Goal: Task Accomplishment & Management: Manage account settings

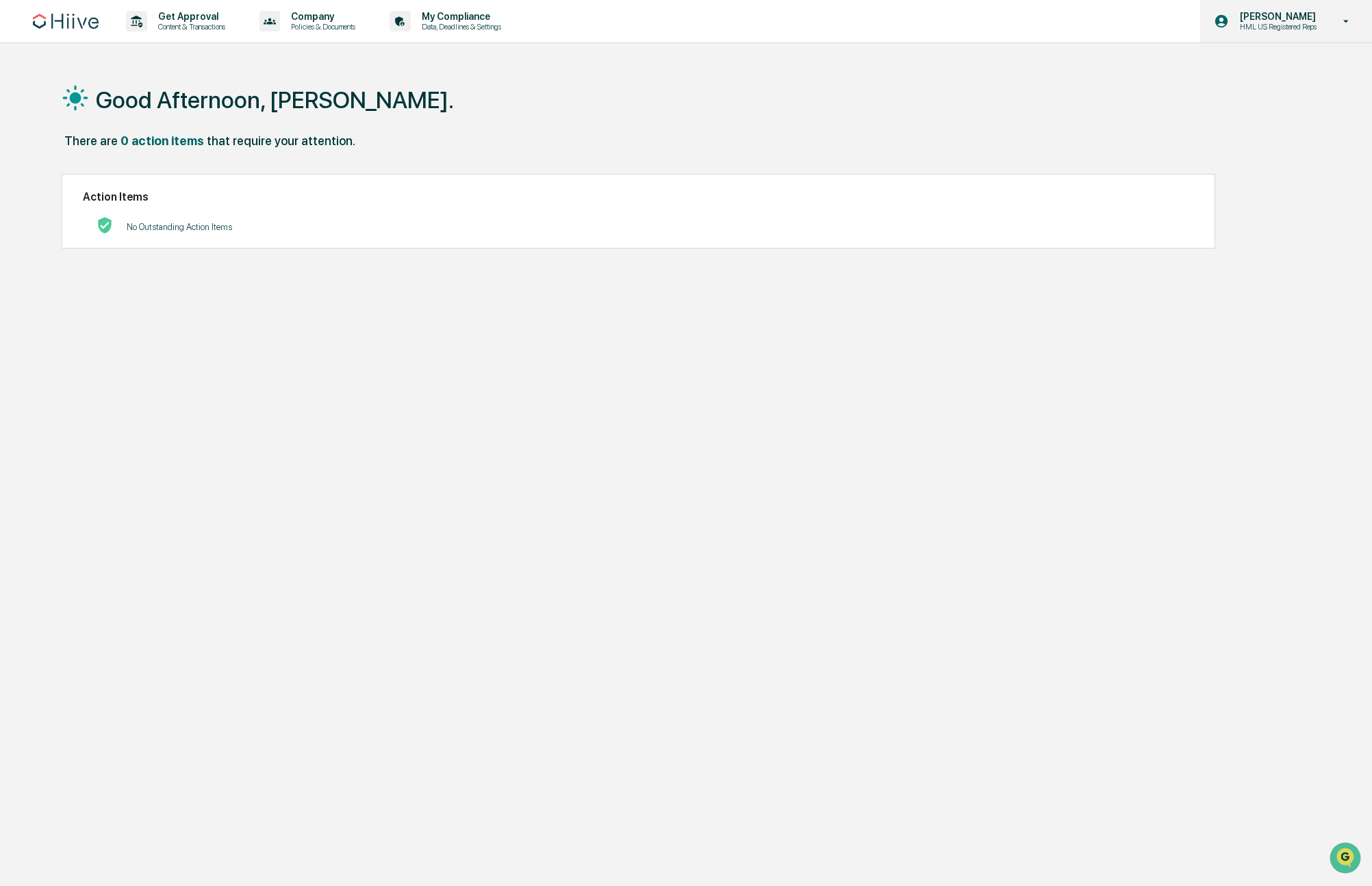
click at [1292, 18] on p "[PERSON_NAME]" at bounding box center [1276, 16] width 95 height 11
click at [51, 27] on div at bounding box center [690, 443] width 1379 height 886
click at [69, 16] on img at bounding box center [66, 21] width 66 height 15
click at [467, 26] on p "Data, Deadlines & Settings" at bounding box center [459, 26] width 97 height 10
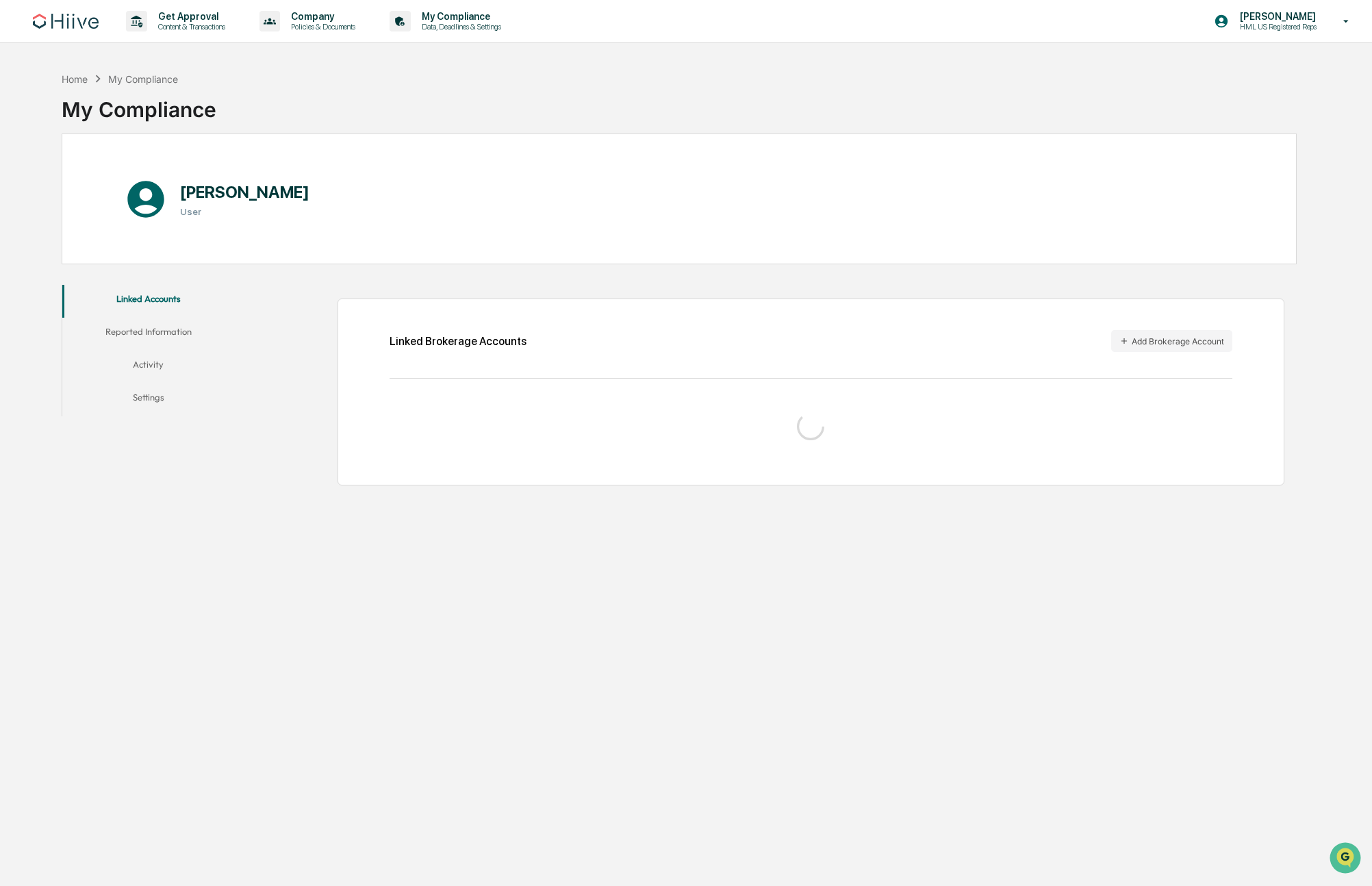
click at [128, 340] on button "Reported Information" at bounding box center [148, 334] width 172 height 33
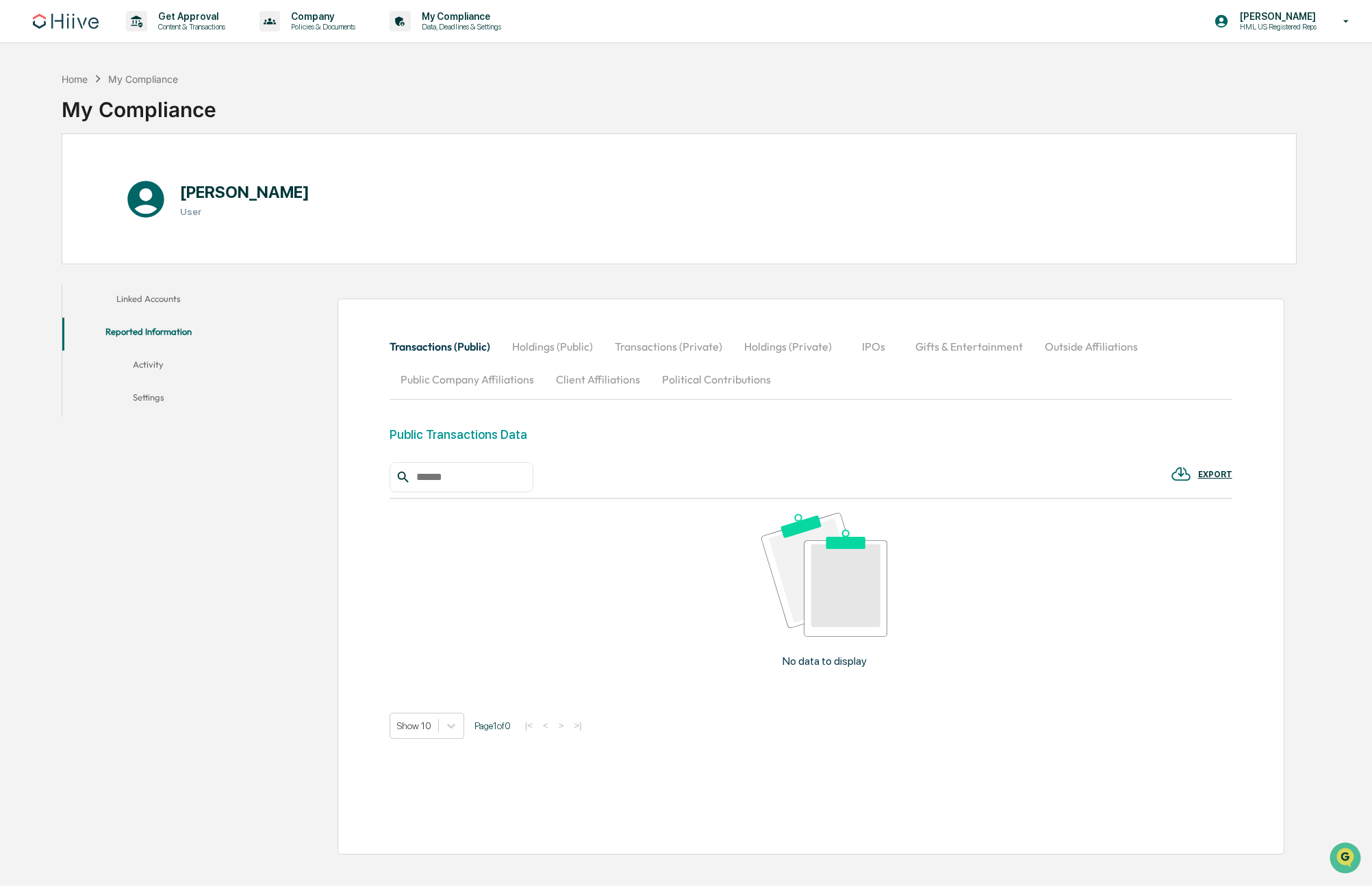
click at [138, 305] on button "Linked Accounts" at bounding box center [148, 301] width 172 height 33
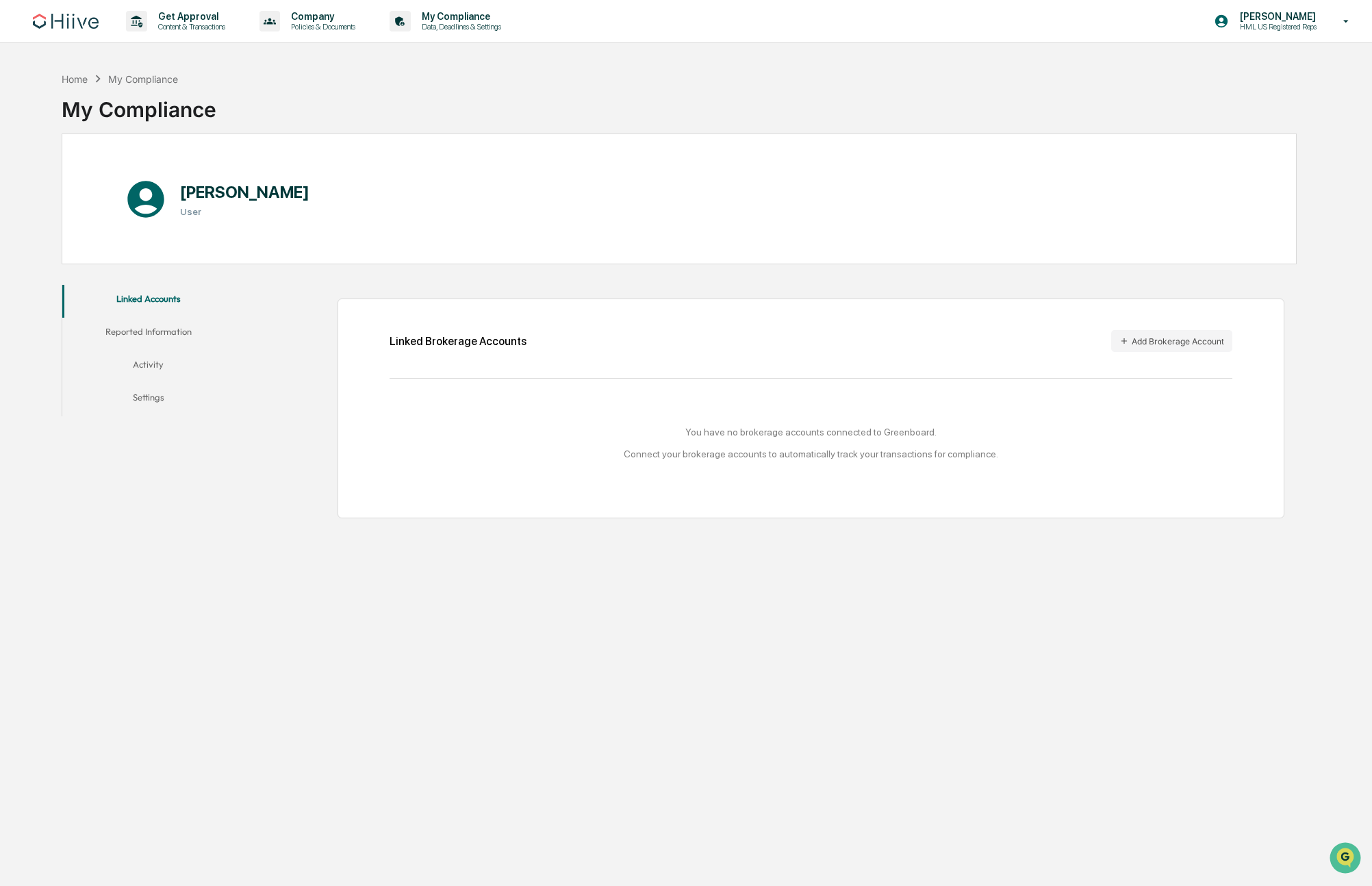
click at [178, 326] on button "Reported Information" at bounding box center [148, 334] width 172 height 33
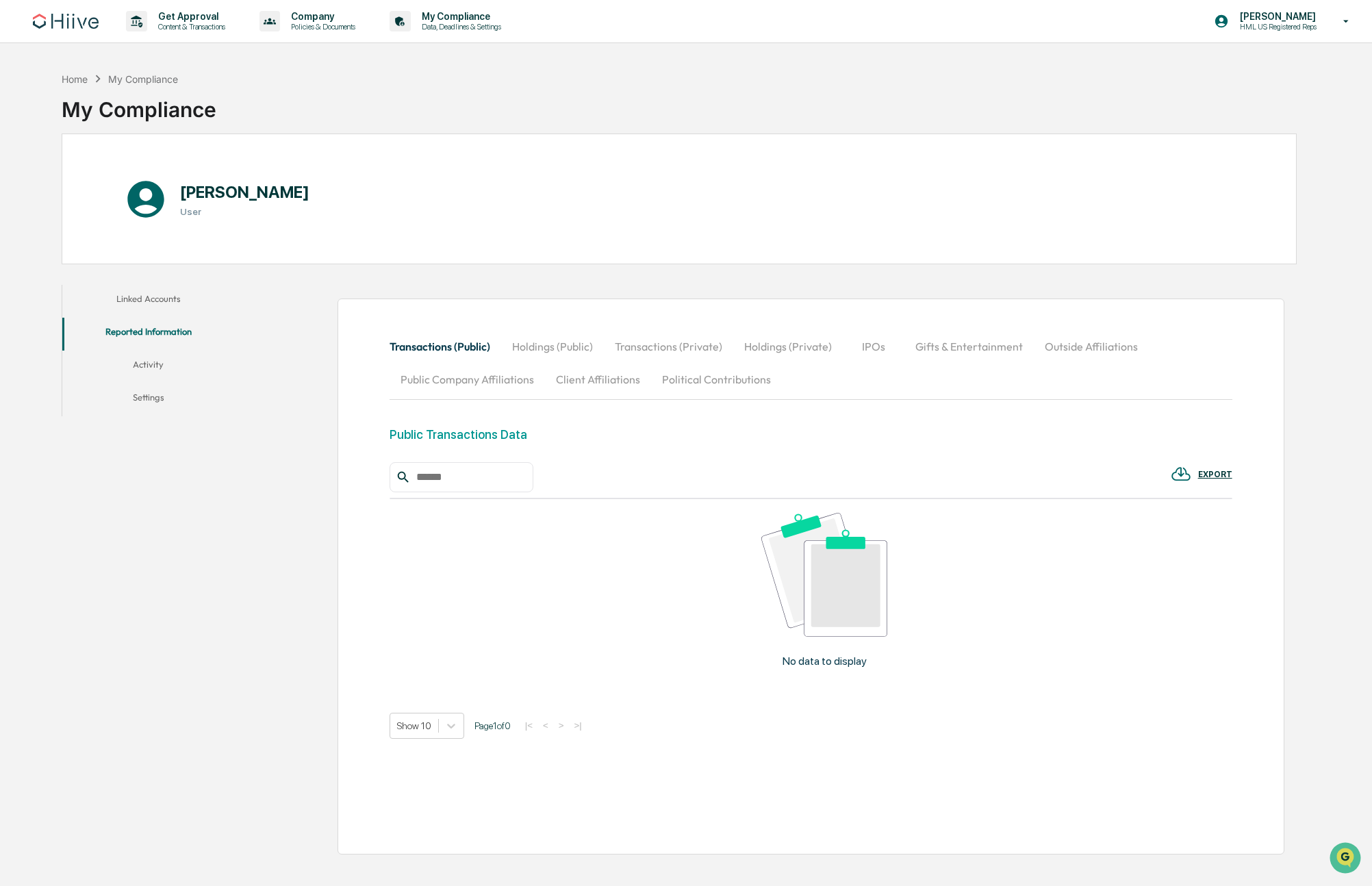
click at [560, 345] on button "Holdings (Public)" at bounding box center [552, 346] width 103 height 33
click at [711, 346] on button "Transactions (Private)" at bounding box center [669, 346] width 129 height 33
click at [797, 349] on button "Holdings (Private)" at bounding box center [787, 346] width 109 height 33
click at [872, 347] on button "IPOs" at bounding box center [874, 346] width 62 height 33
click at [942, 347] on button "Gifts & Entertainment" at bounding box center [969, 346] width 129 height 33
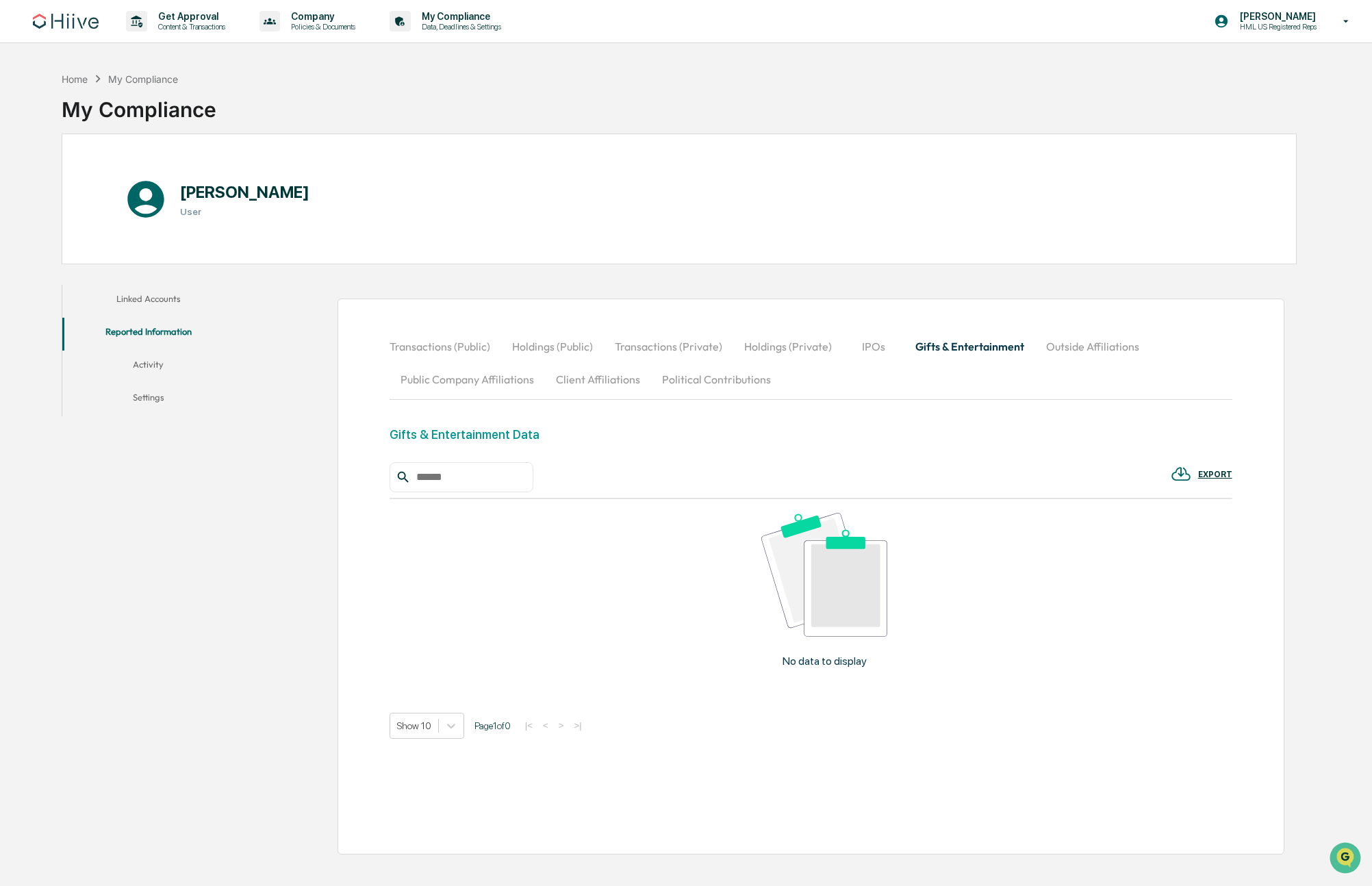
click at [1096, 345] on button "Outside Affiliations" at bounding box center [1092, 346] width 115 height 33
click at [668, 383] on button "Political Contributions" at bounding box center [716, 380] width 131 height 33
click at [626, 383] on button "Client Affiliations" at bounding box center [598, 380] width 106 height 33
click at [465, 382] on button "Public Company Affiliations" at bounding box center [467, 380] width 156 height 33
click at [125, 368] on button "Activity" at bounding box center [148, 367] width 172 height 33
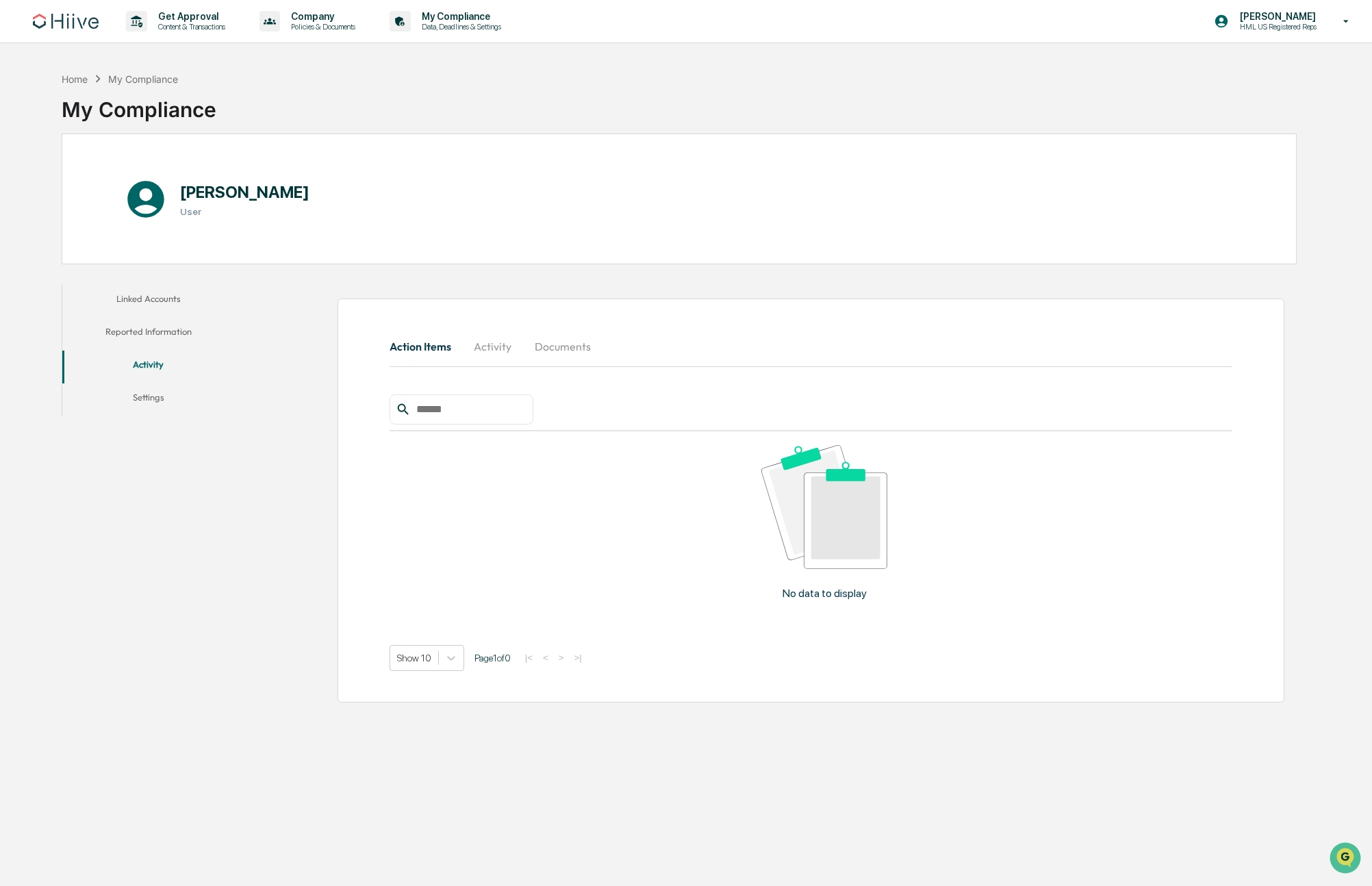
click at [164, 393] on button "Settings" at bounding box center [148, 399] width 172 height 33
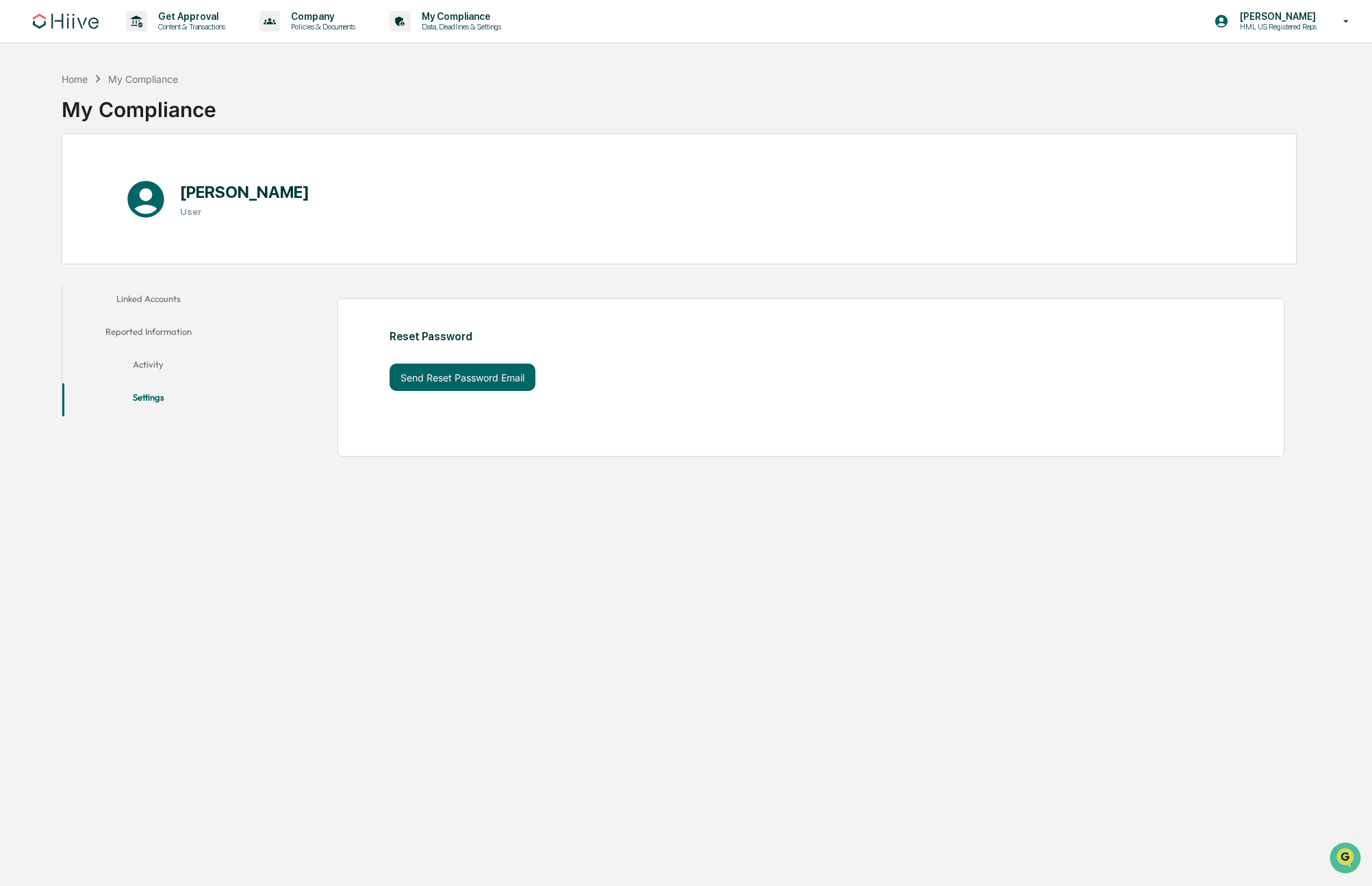
click at [167, 301] on button "Linked Accounts" at bounding box center [148, 301] width 172 height 33
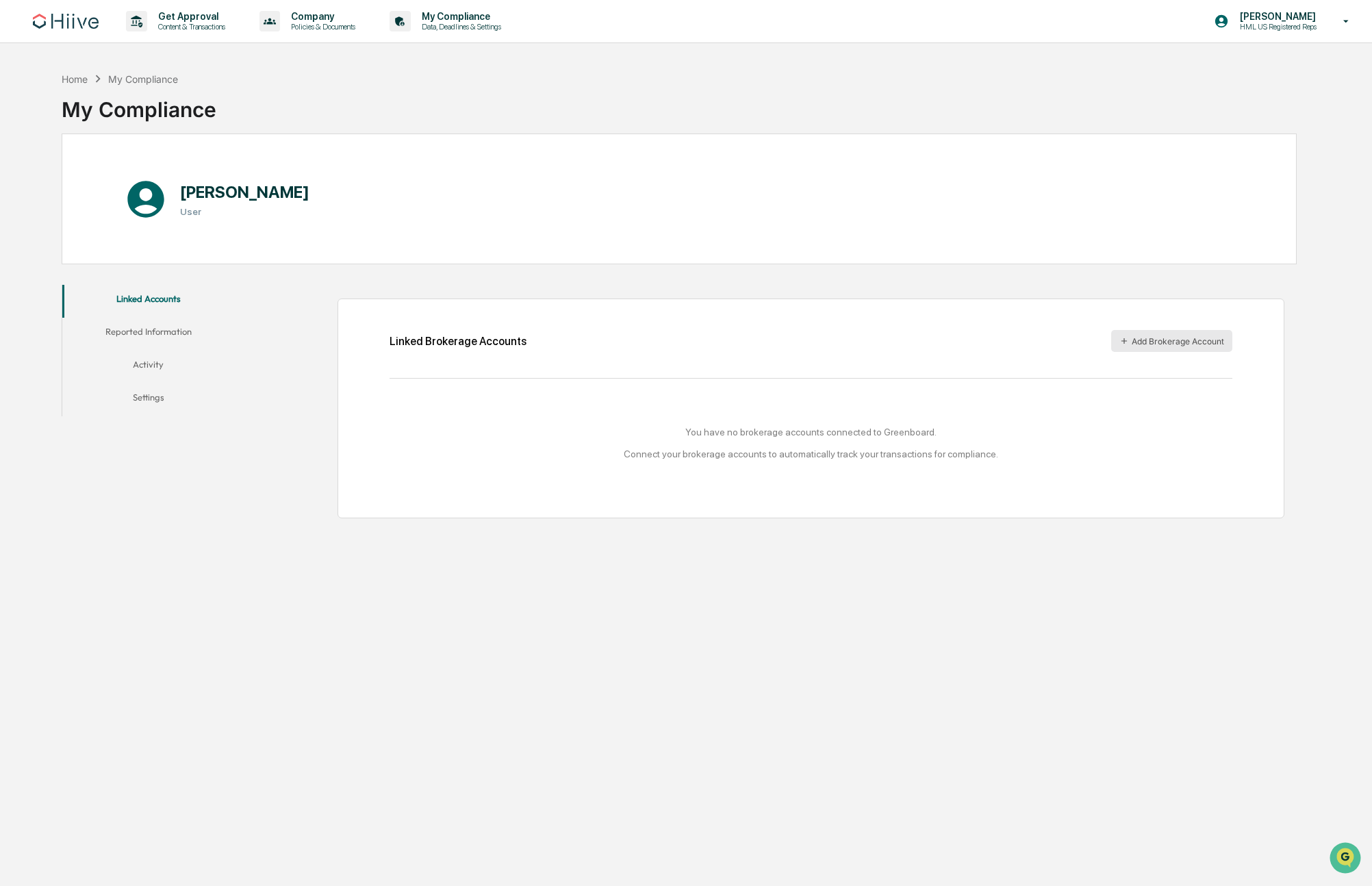
click at [1191, 335] on button "Add Brokerage Account" at bounding box center [1171, 341] width 121 height 22
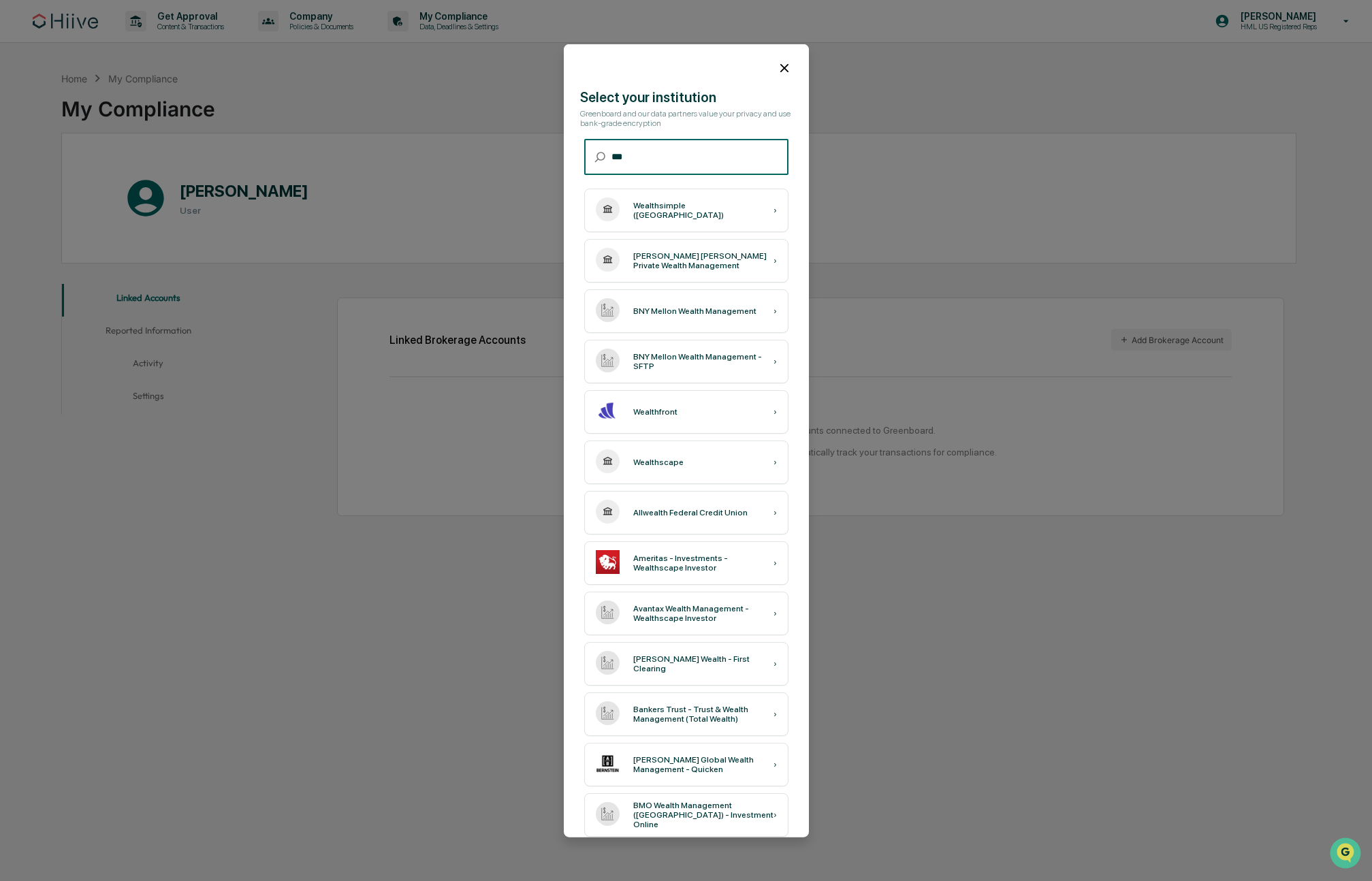
type input "***"
click at [777, 62] on icon at bounding box center [785, 68] width 15 height 15
